Goal: Check status: Check status

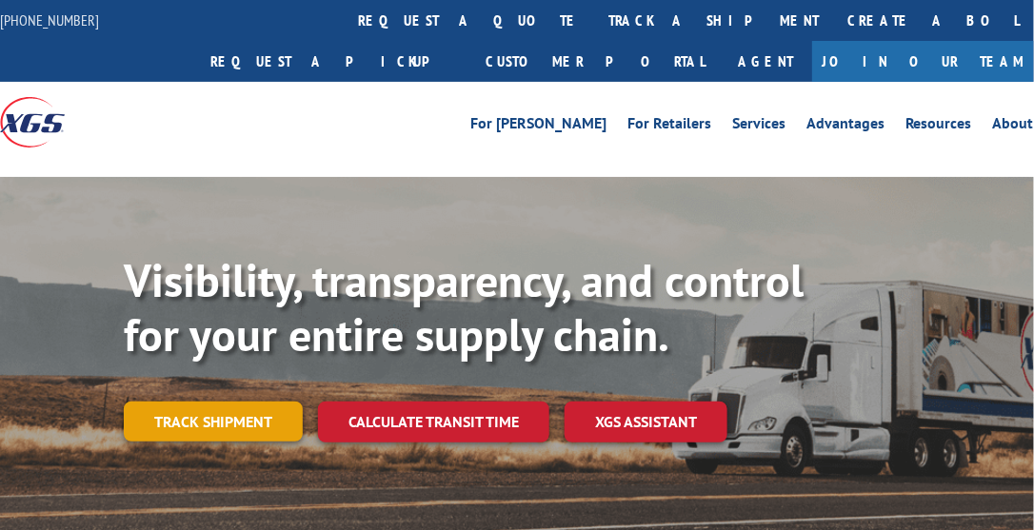
click at [198, 429] on link "Track shipment" at bounding box center [213, 422] width 179 height 40
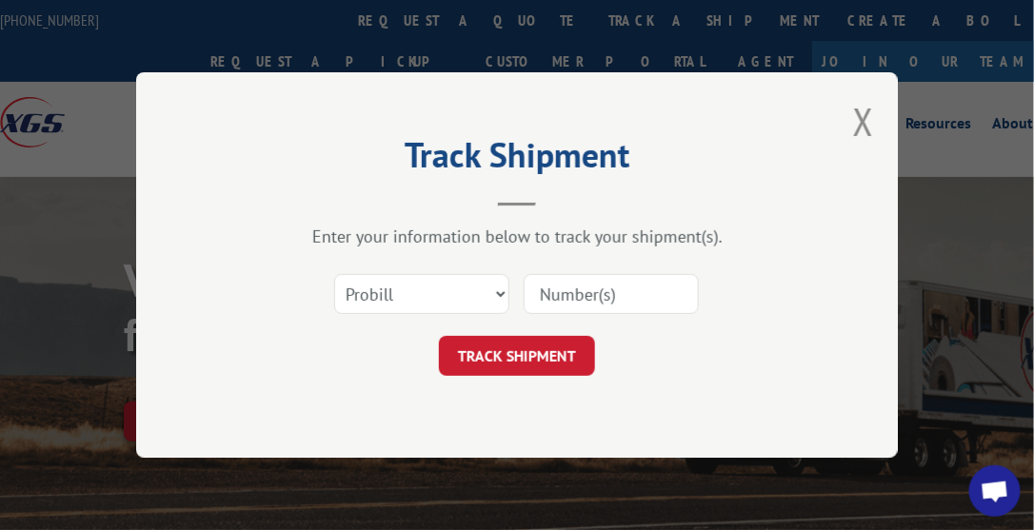
click at [560, 291] on input at bounding box center [611, 294] width 175 height 40
type input "483403194081"
click at [524, 370] on button "TRACK SHIPMENT" at bounding box center [517, 356] width 156 height 40
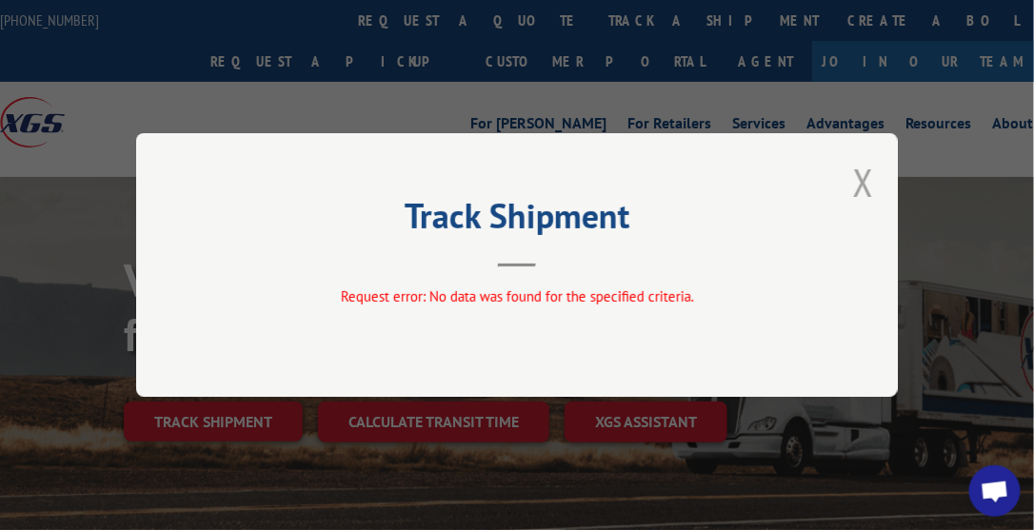
click at [861, 184] on button "Close modal" at bounding box center [863, 182] width 21 height 50
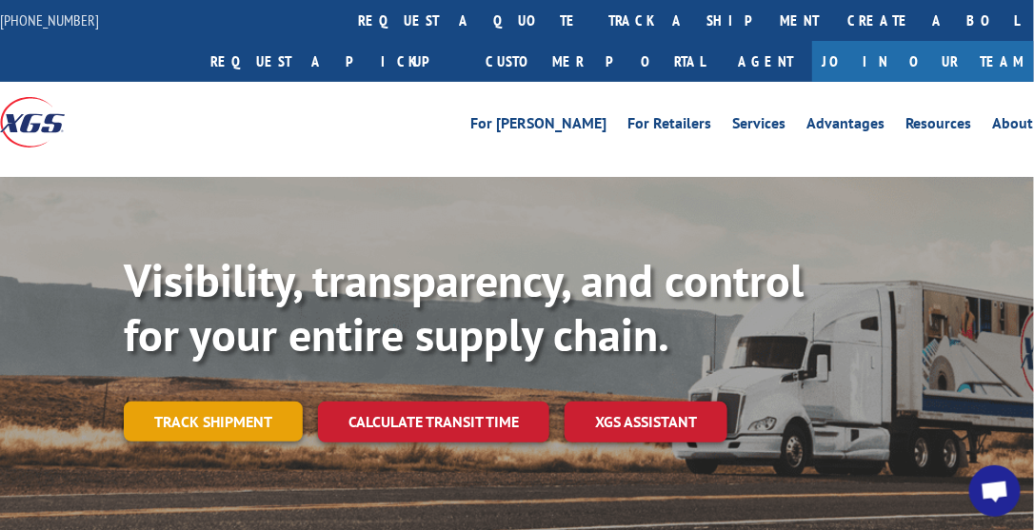
click at [219, 420] on link "Track shipment" at bounding box center [213, 422] width 179 height 40
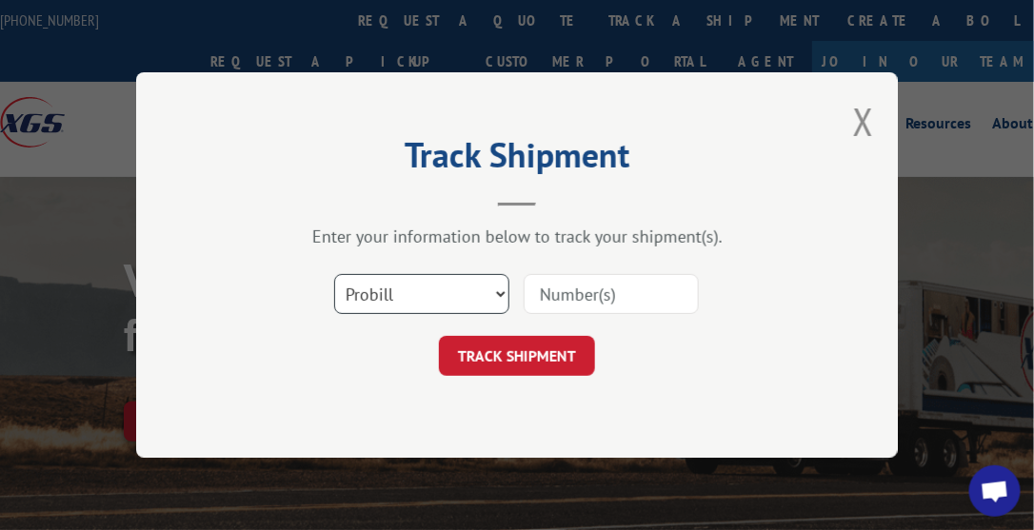
click at [493, 291] on select "Select category... Probill BOL PO" at bounding box center [421, 294] width 175 height 40
select select "bol"
click at [334, 274] on select "Select category... Probill BOL PO" at bounding box center [421, 294] width 175 height 40
drag, startPoint x: 557, startPoint y: 298, endPoint x: 576, endPoint y: 298, distance: 19.0
click at [557, 298] on input at bounding box center [611, 294] width 175 height 40
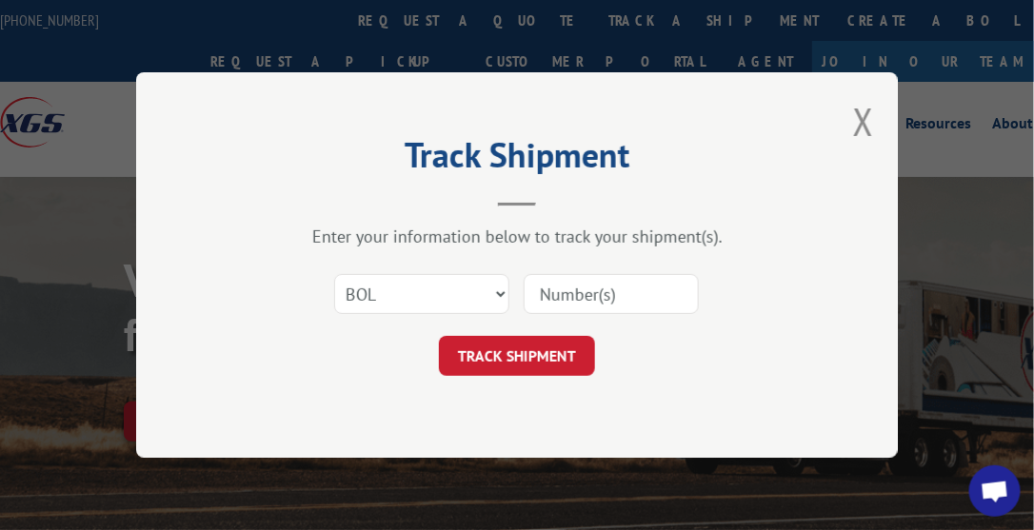
type input "483403194081"
click at [540, 356] on button "TRACK SHIPMENT" at bounding box center [517, 356] width 156 height 40
